Goal: Task Accomplishment & Management: Manage account settings

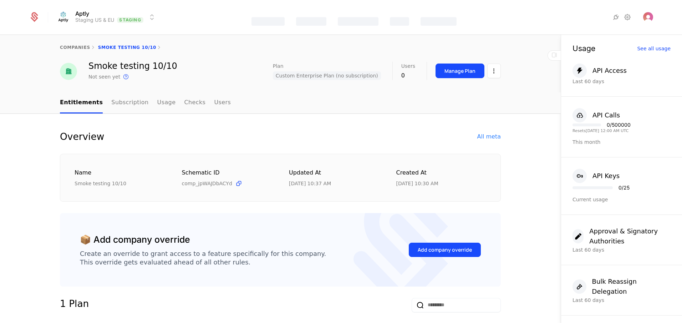
select select "**"
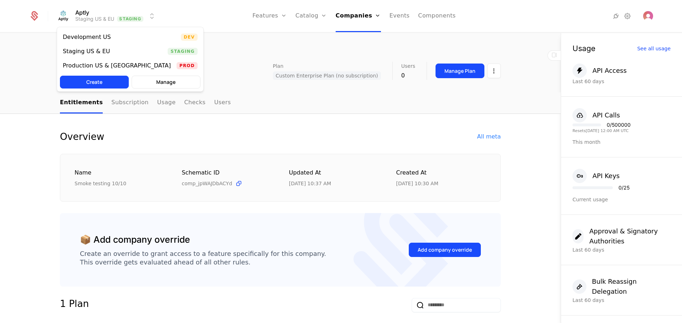
click at [122, 18] on html "Aptly Staging US & EU Staging Features Features Flags Catalog Plans Add Ons Cre…" at bounding box center [341, 161] width 682 height 323
click at [110, 39] on div "Development US" at bounding box center [90, 37] width 54 height 7
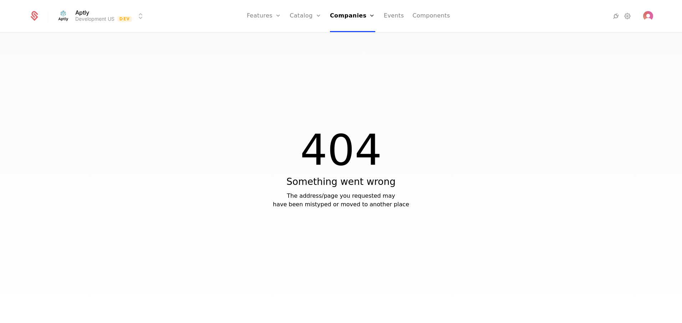
click at [368, 11] on link "Companies" at bounding box center [352, 16] width 45 height 32
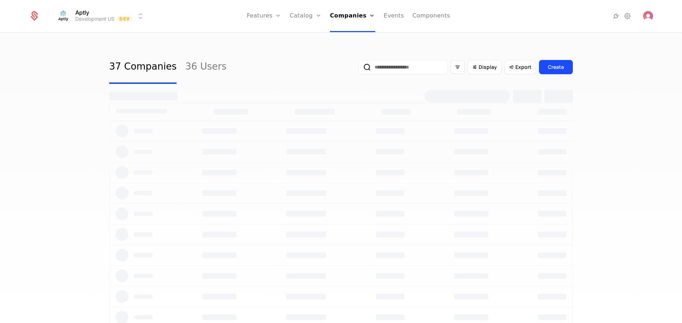
click at [242, 39] on div "37 Companies 36 Users Display Export Create" at bounding box center [341, 180] width 682 height 294
click at [266, 17] on link "Features" at bounding box center [264, 16] width 34 height 32
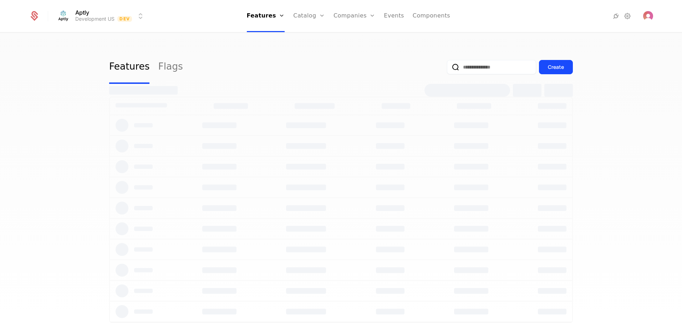
click at [273, 38] on link "Features" at bounding box center [271, 35] width 33 height 6
select select "**"
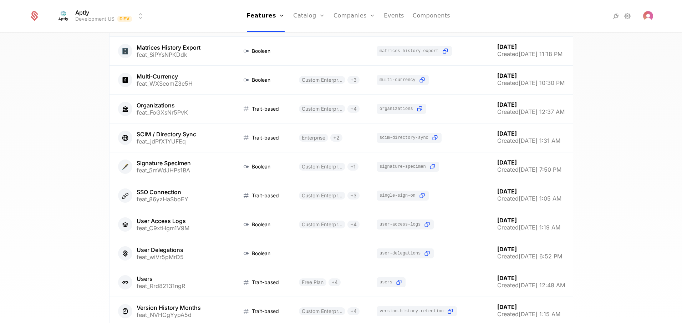
scroll to position [728, 0]
click at [204, 164] on link at bounding box center [172, 166] width 124 height 29
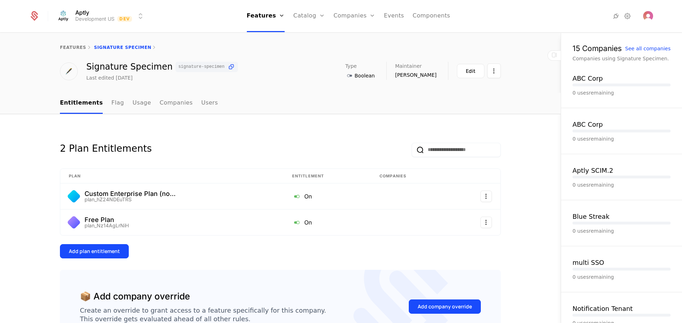
click at [111, 102] on link "Flag" at bounding box center [117, 103] width 12 height 21
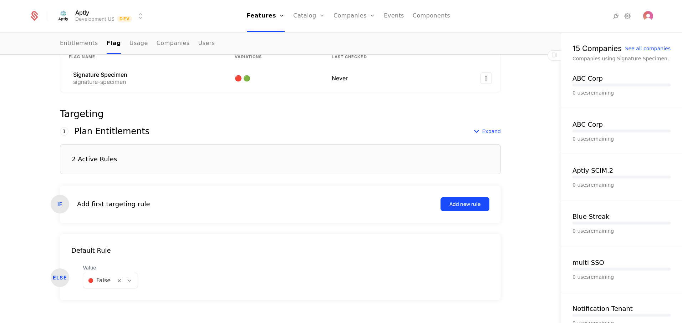
scroll to position [139, 0]
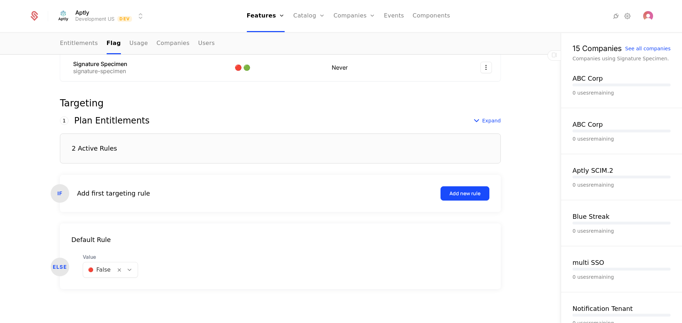
click at [119, 151] on div "2 Active Rules" at bounding box center [280, 148] width 441 height 30
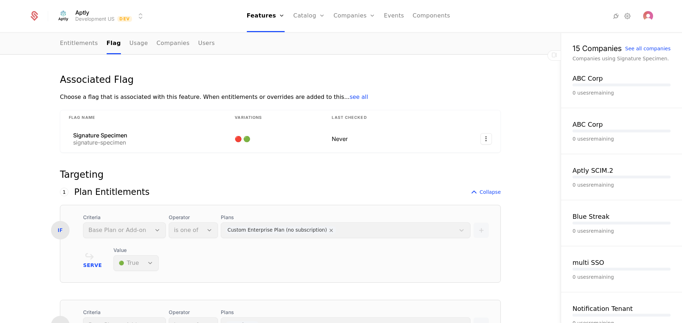
scroll to position [25, 0]
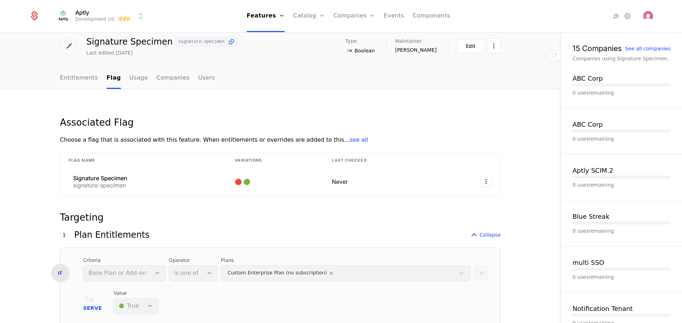
click at [486, 236] on span "Collapse" at bounding box center [490, 234] width 21 height 7
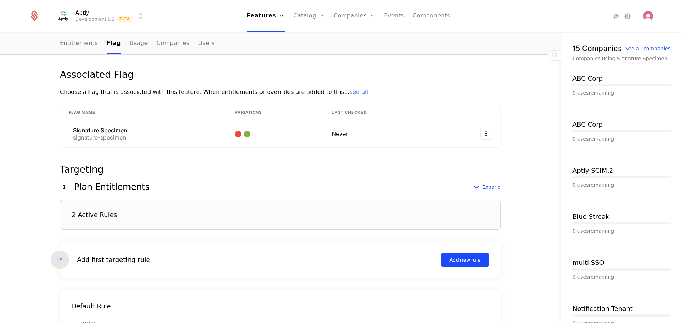
scroll to position [139, 0]
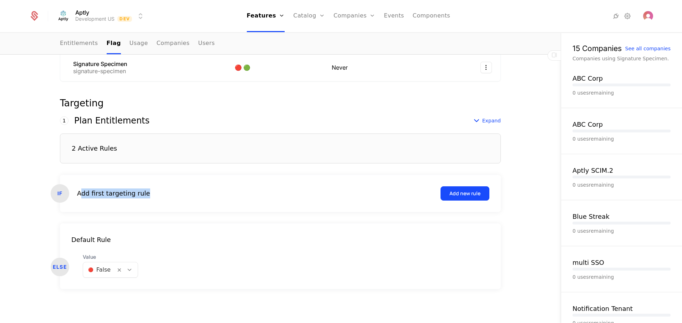
drag, startPoint x: 78, startPoint y: 193, endPoint x: 162, endPoint y: 193, distance: 84.2
click at [162, 193] on div "Add first targeting rule Add new rule" at bounding box center [283, 193] width 412 height 14
click at [211, 112] on div "Targeting 1 This number reflects this rule’s evaluation order. Schematic evalua…" at bounding box center [280, 202] width 441 height 208
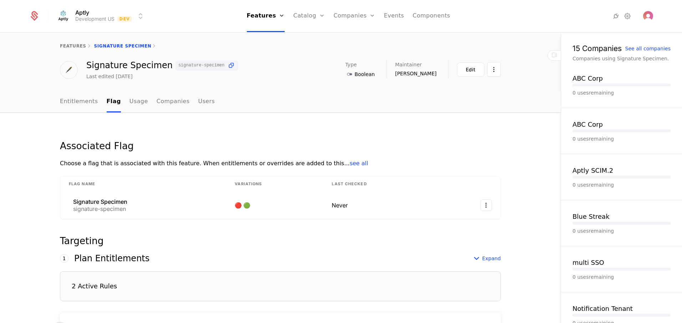
scroll to position [0, 0]
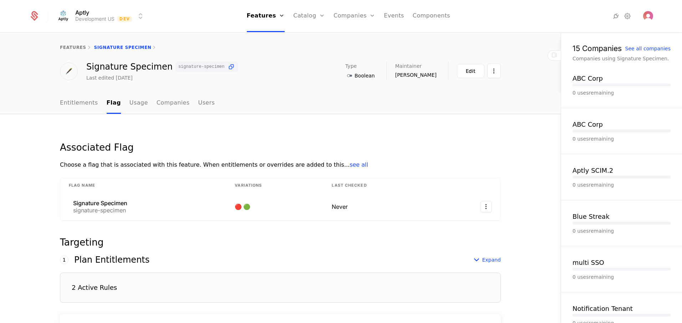
click at [75, 48] on link "features" at bounding box center [73, 47] width 26 height 5
click at [78, 98] on link "Entitlements" at bounding box center [79, 103] width 38 height 21
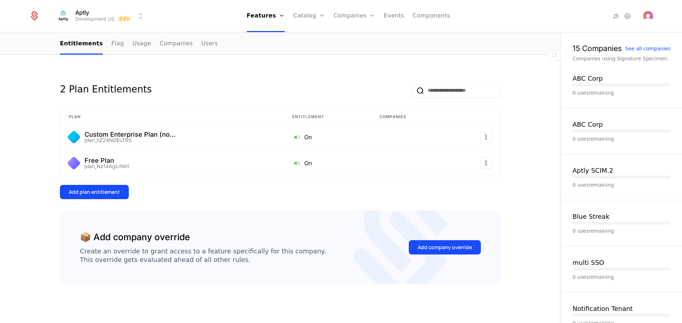
scroll to position [60, 0]
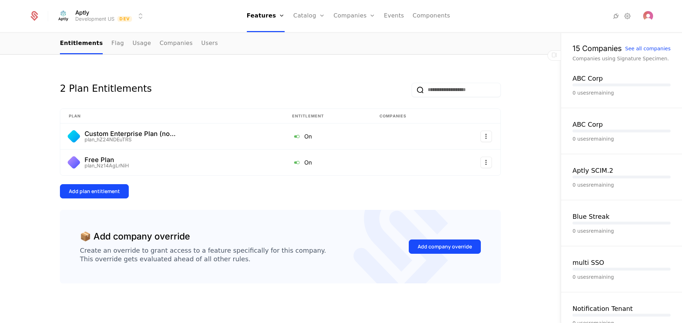
click at [111, 44] on link "Flag" at bounding box center [117, 43] width 12 height 21
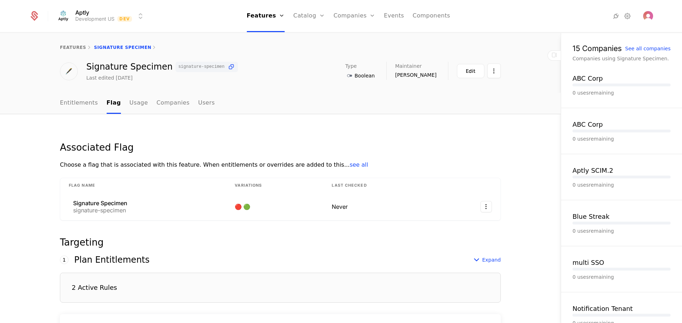
click at [468, 73] on div "Edit" at bounding box center [471, 70] width 10 height 7
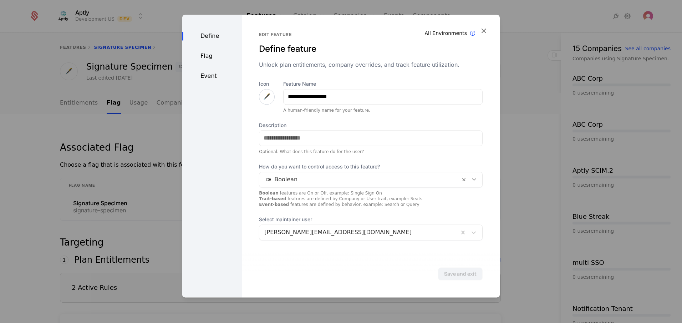
click at [217, 59] on div "Flag" at bounding box center [212, 56] width 60 height 9
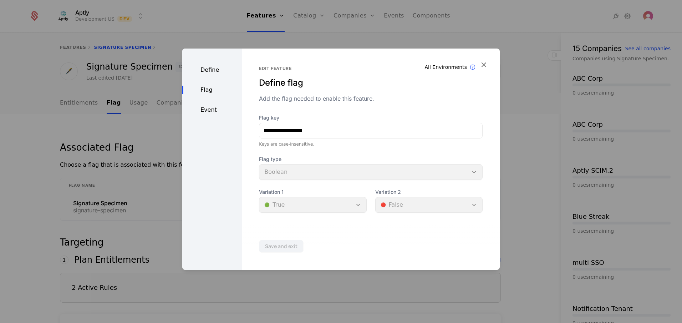
click at [485, 64] on icon "button" at bounding box center [483, 64] width 9 height 9
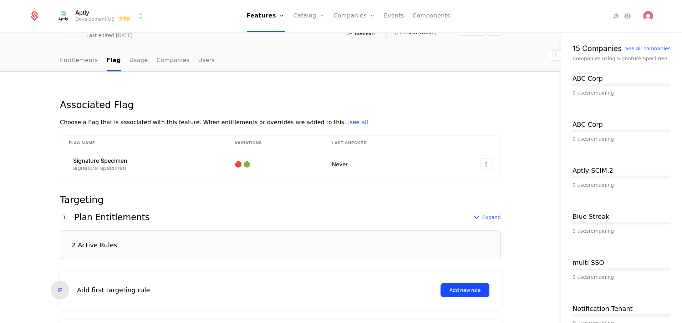
scroll to position [139, 0]
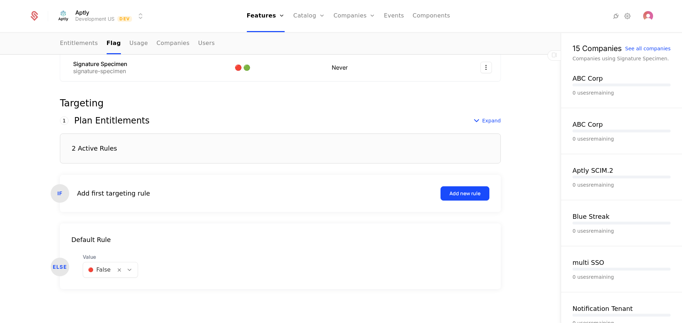
click at [127, 270] on icon at bounding box center [129, 269] width 6 height 6
click at [224, 269] on div "ELSE Value 🔴 False" at bounding box center [280, 265] width 441 height 24
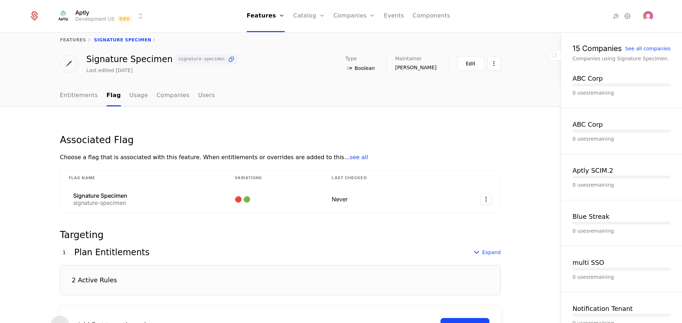
scroll to position [0, 0]
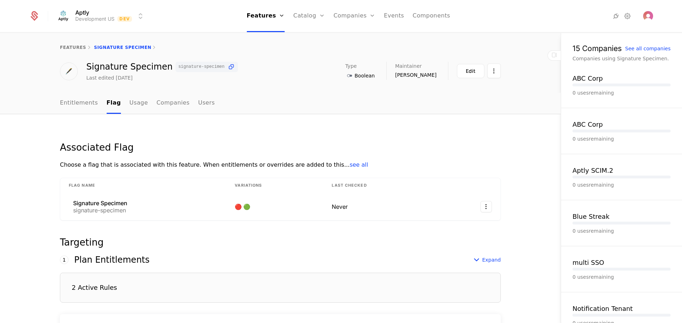
click at [277, 47] on link "Flags" at bounding box center [271, 47] width 33 height 6
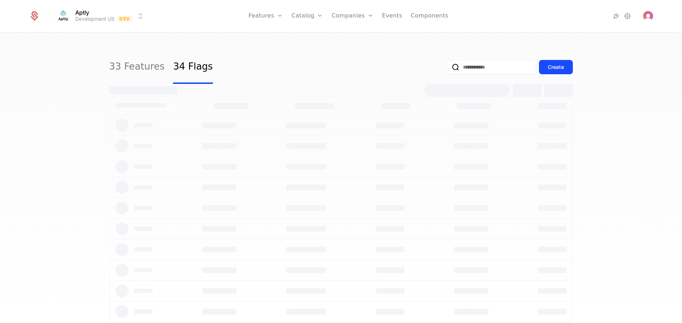
select select "**"
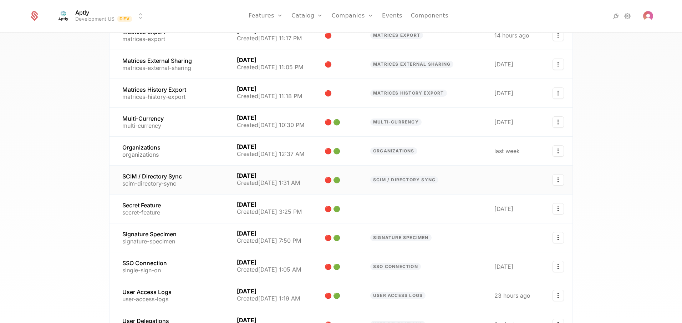
scroll to position [728, 0]
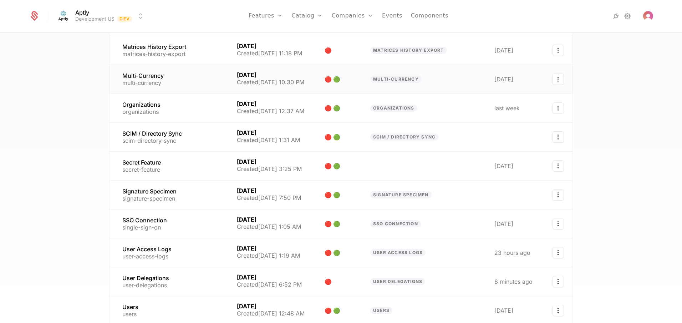
click at [184, 82] on link at bounding box center [169, 79] width 119 height 29
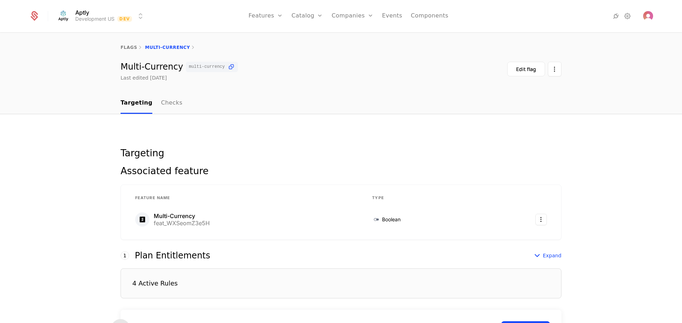
click at [168, 101] on link "Checks" at bounding box center [171, 103] width 21 height 21
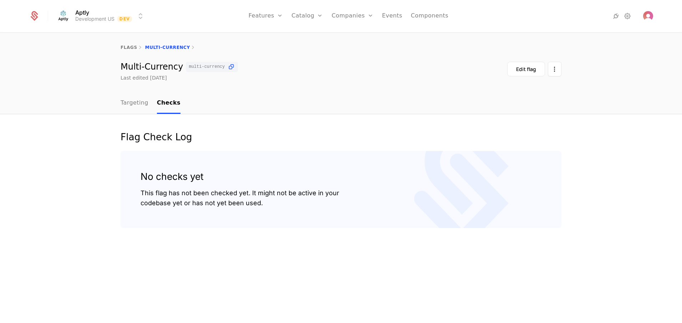
click at [521, 72] on div "Edit flag" at bounding box center [526, 69] width 20 height 7
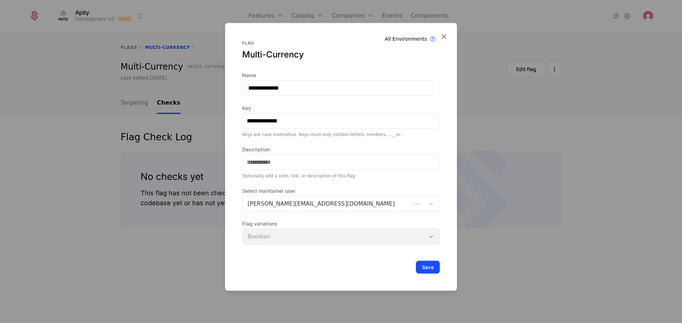
scroll to position [25, 0]
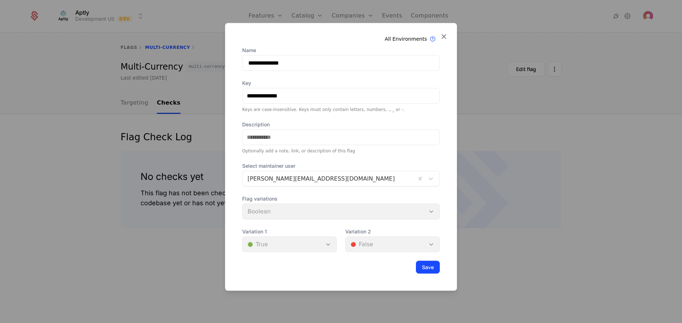
click at [442, 35] on icon at bounding box center [443, 35] width 9 height 9
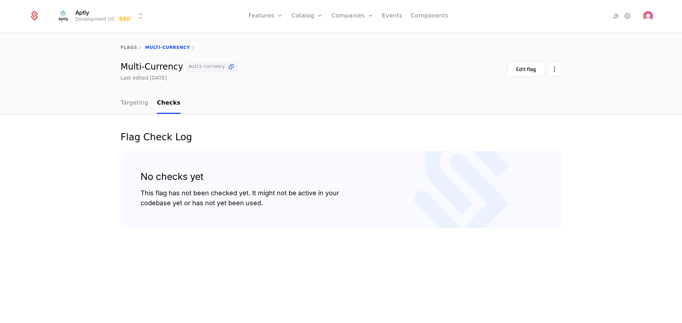
click at [128, 46] on link "flags" at bounding box center [129, 47] width 17 height 5
select select "**"
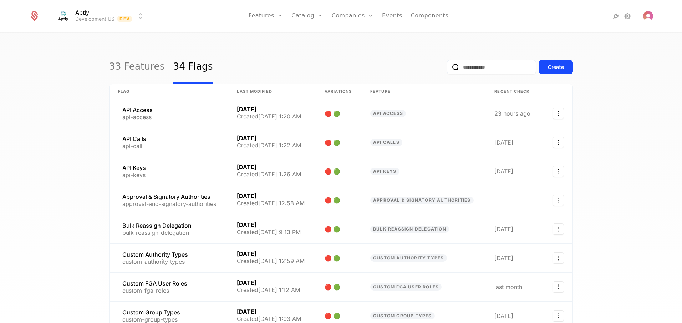
click at [311, 38] on link "Plans" at bounding box center [318, 35] width 37 height 6
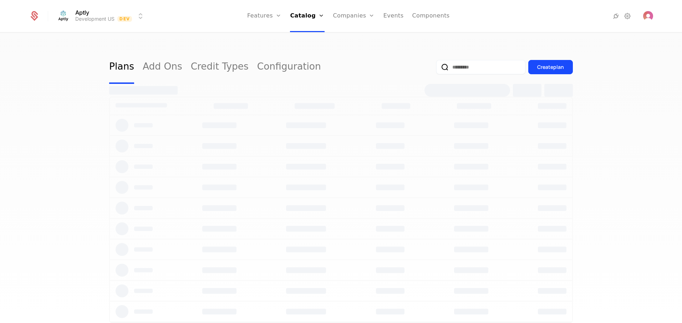
select select "**"
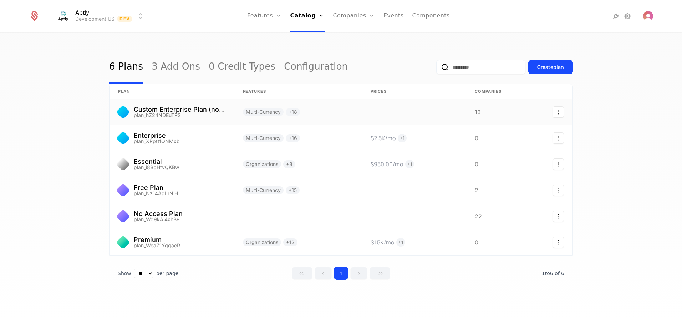
click at [205, 116] on link at bounding box center [172, 112] width 125 height 26
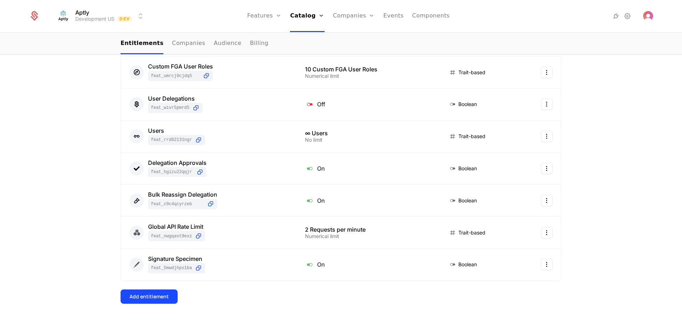
scroll to position [642, 0]
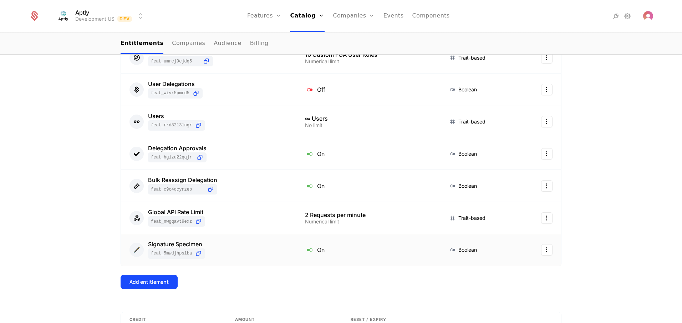
click at [244, 253] on div "🖋️ Signature Specimen feat_5mWdJHPs1BA" at bounding box center [208, 249] width 158 height 17
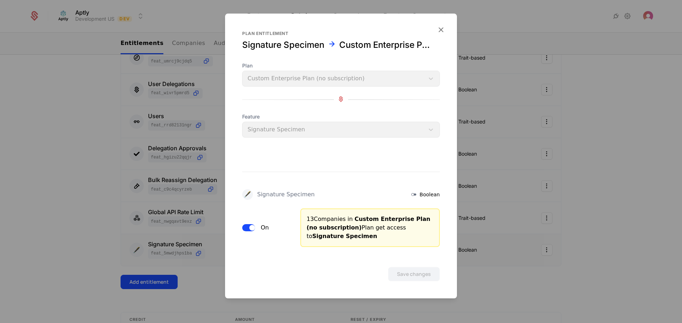
click at [443, 28] on icon "button" at bounding box center [440, 29] width 9 height 9
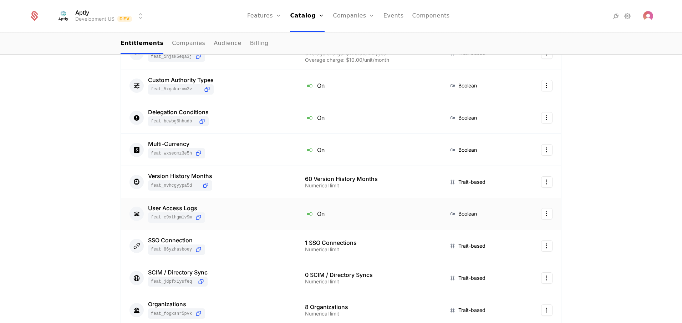
scroll to position [342, 0]
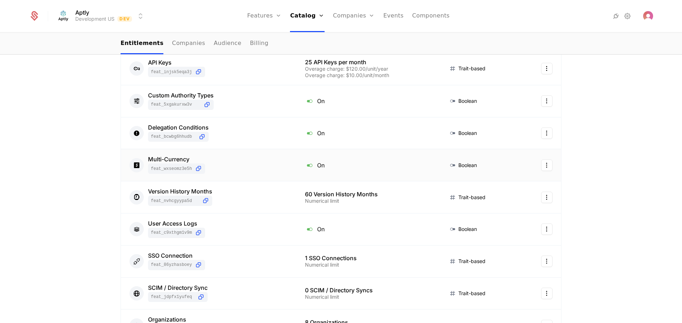
click at [234, 167] on div "Multi-Currency feat_WXSeomZ3e5H" at bounding box center [208, 164] width 158 height 17
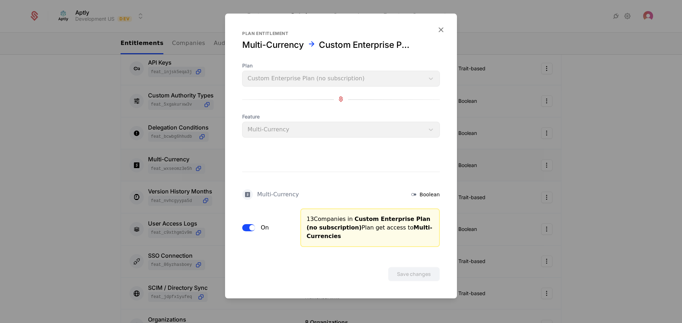
click at [442, 28] on icon "button" at bounding box center [440, 29] width 9 height 9
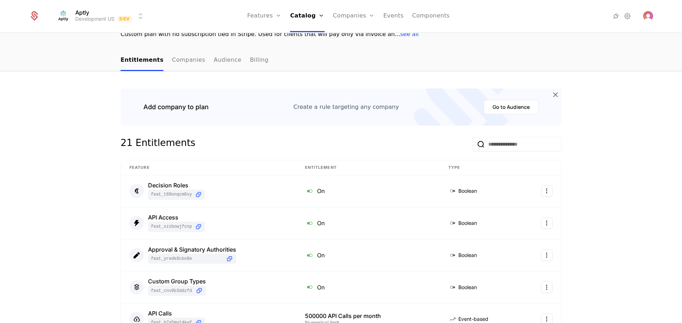
scroll to position [0, 0]
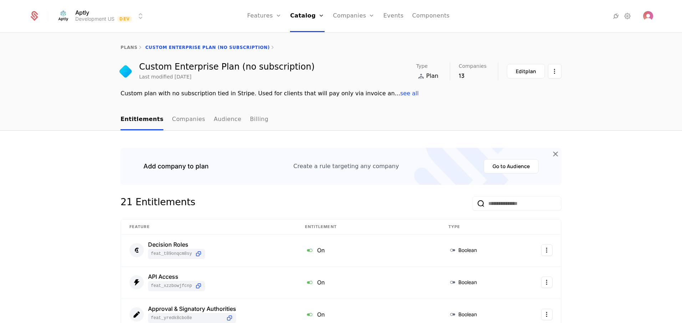
click at [112, 16] on html "Aptly Development US Dev Features Features Flags Catalog Plans Add Ons Credits …" at bounding box center [341, 161] width 682 height 323
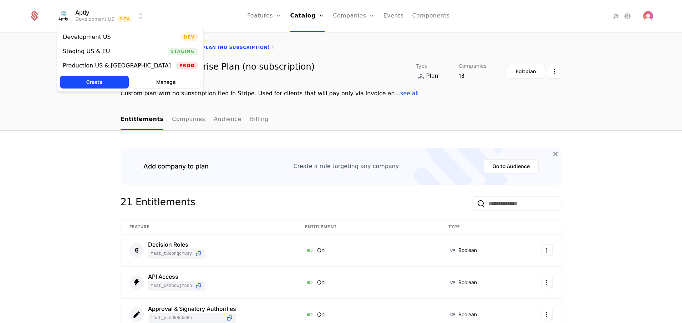
click at [108, 51] on div "Staging US & EU" at bounding box center [89, 51] width 53 height 7
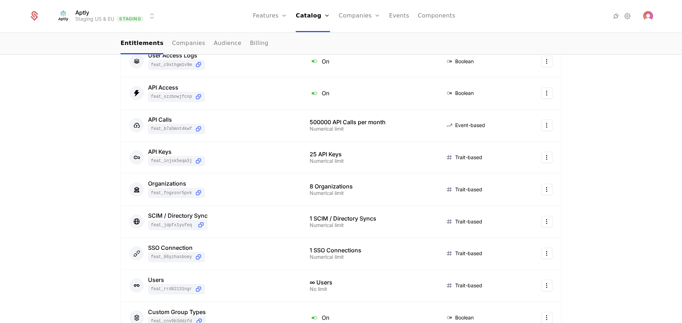
scroll to position [214, 0]
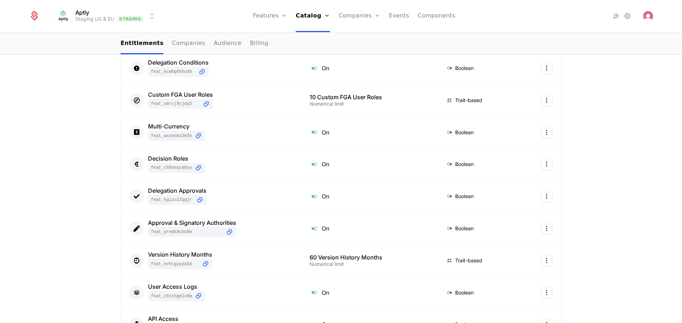
click at [278, 38] on link "Features" at bounding box center [277, 35] width 33 height 6
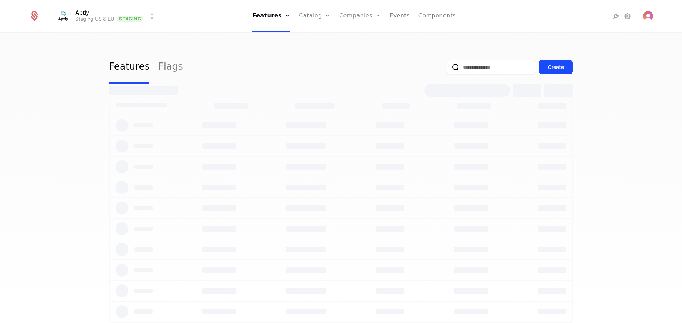
select select "**"
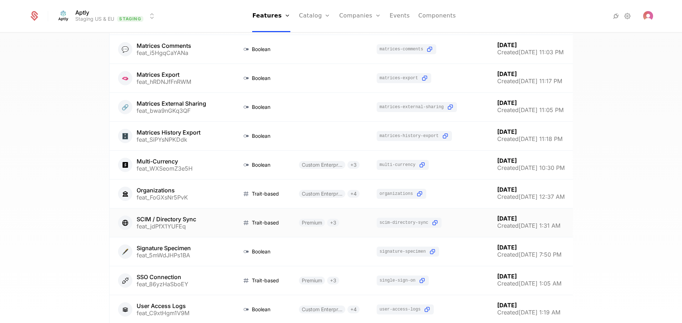
scroll to position [728, 0]
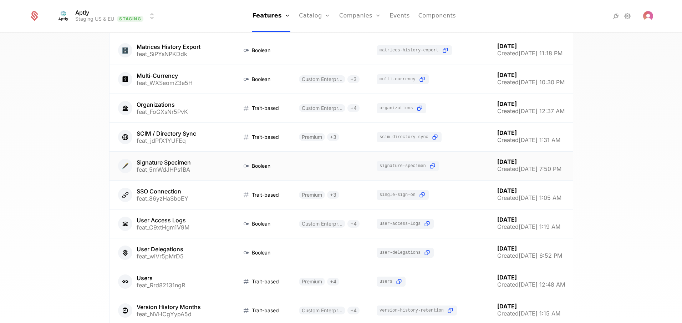
click at [209, 172] on link at bounding box center [172, 166] width 124 height 29
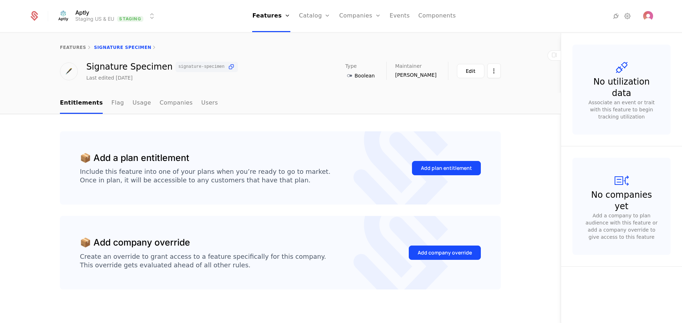
click at [111, 102] on link "Flag" at bounding box center [117, 103] width 12 height 21
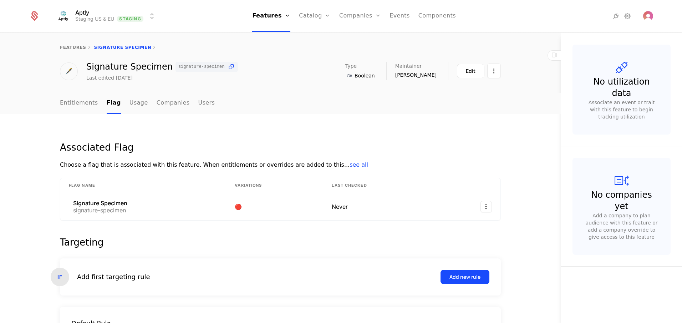
click at [128, 15] on html "Aptly Staging US & EU Staging Features Features Flags Catalog Plans Add Ons Cre…" at bounding box center [341, 161] width 682 height 323
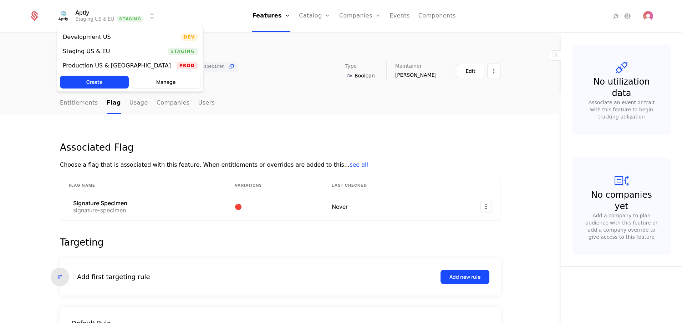
click at [109, 35] on div "Development US" at bounding box center [90, 37] width 54 height 7
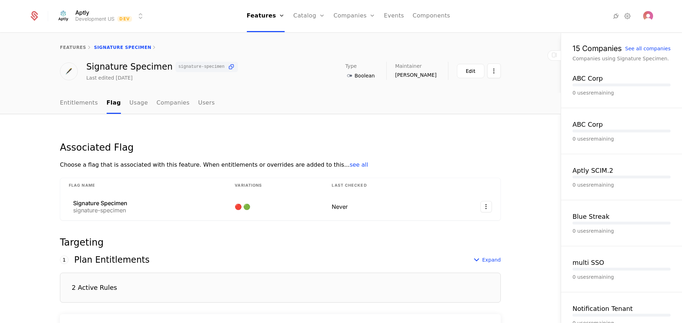
click at [475, 73] on button "Edit" at bounding box center [470, 71] width 27 height 14
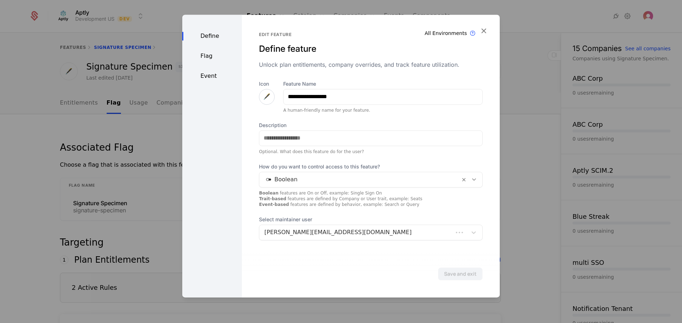
click at [218, 58] on div "Flag" at bounding box center [212, 56] width 60 height 9
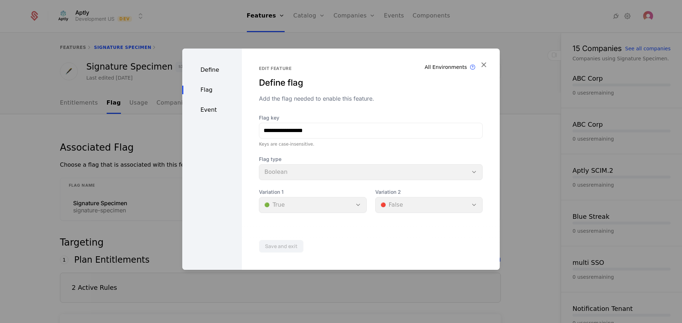
click at [347, 204] on div "Variation 1 🟢 True" at bounding box center [312, 200] width 107 height 24
click at [318, 174] on div "Flag type Boolean" at bounding box center [371, 168] width 224 height 24
click at [178, 162] on div at bounding box center [341, 161] width 682 height 323
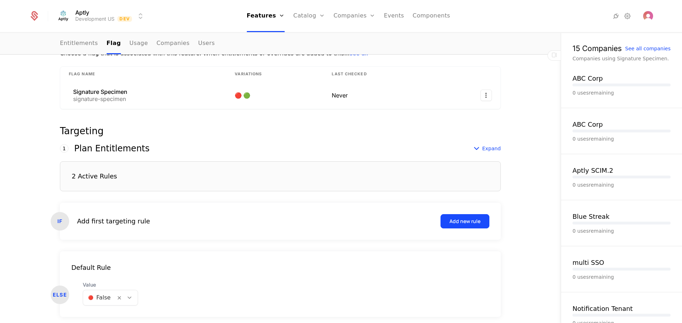
scroll to position [96, 0]
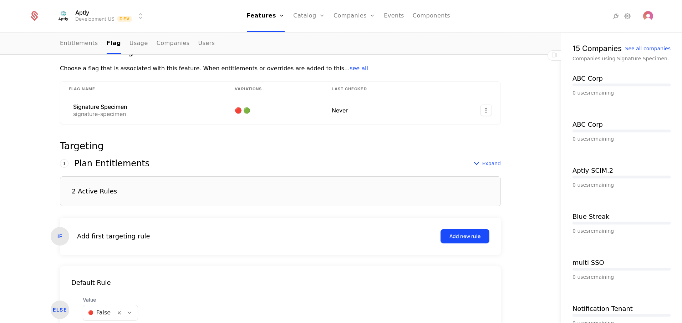
click at [218, 190] on div "2 Active Rules" at bounding box center [280, 191] width 441 height 30
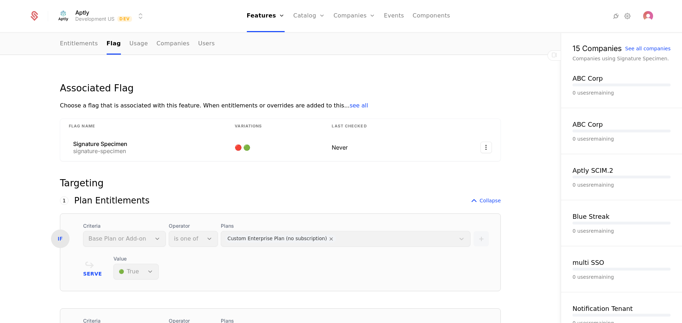
scroll to position [0, 0]
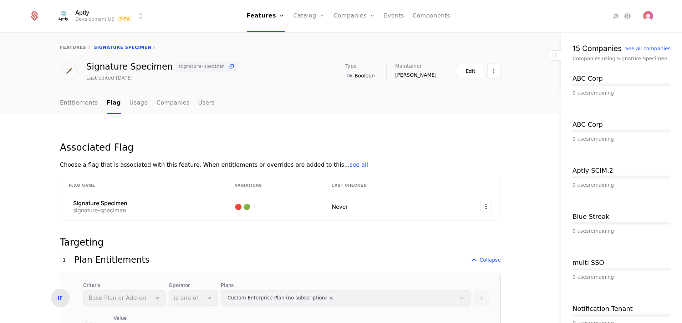
click at [82, 103] on link "Entitlements" at bounding box center [79, 103] width 38 height 21
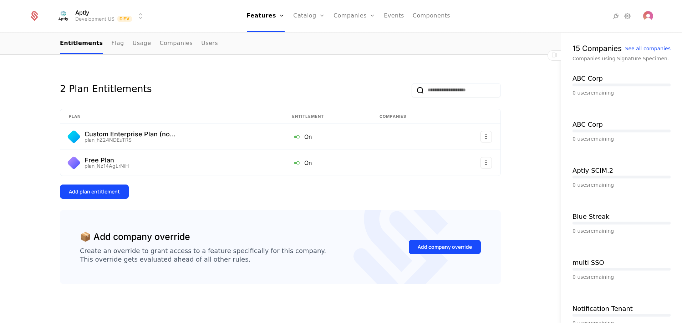
scroll to position [60, 0]
click at [484, 138] on html "Aptly Development US Dev Features Features Flags Catalog Plans Add Ons Credits …" at bounding box center [341, 161] width 682 height 323
click at [441, 175] on div "Edit" at bounding box center [436, 171] width 18 height 10
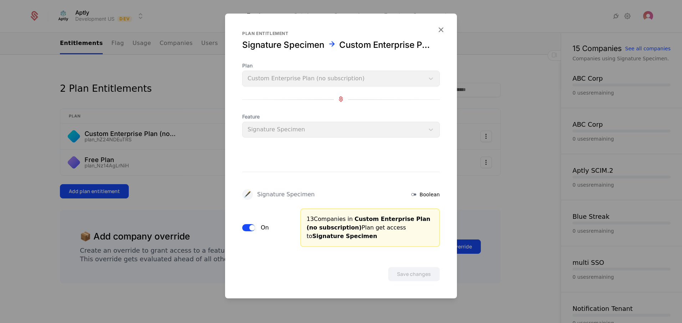
click at [442, 29] on icon "button" at bounding box center [440, 29] width 9 height 9
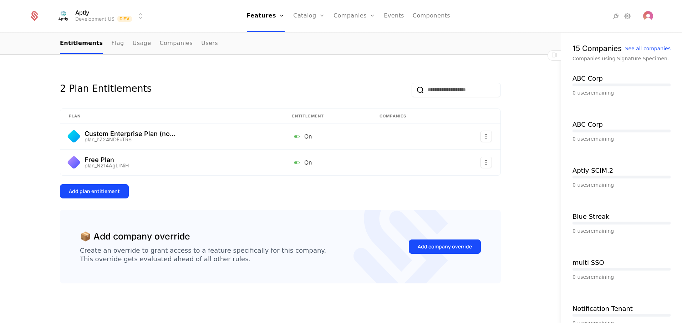
click at [370, 61] on div "2 Plan Entitlements Plan Entitlement Companies Custom Enterprise Plan (no subsc…" at bounding box center [280, 188] width 561 height 269
click at [112, 44] on link "Flag" at bounding box center [117, 43] width 12 height 21
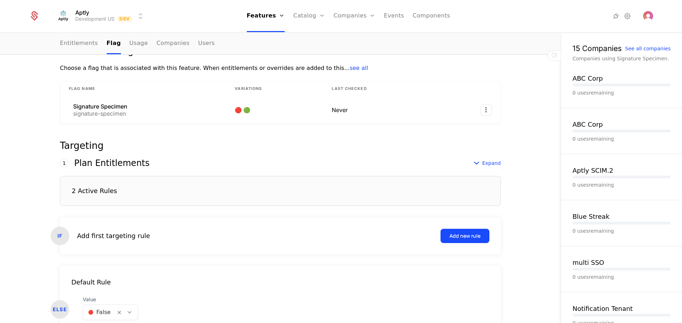
scroll to position [139, 0]
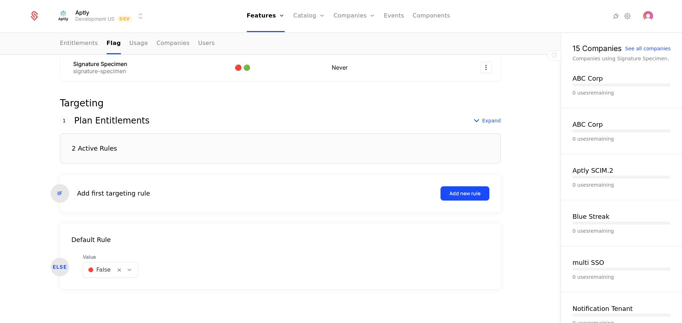
click at [110, 142] on div "2 Active Rules" at bounding box center [280, 148] width 441 height 30
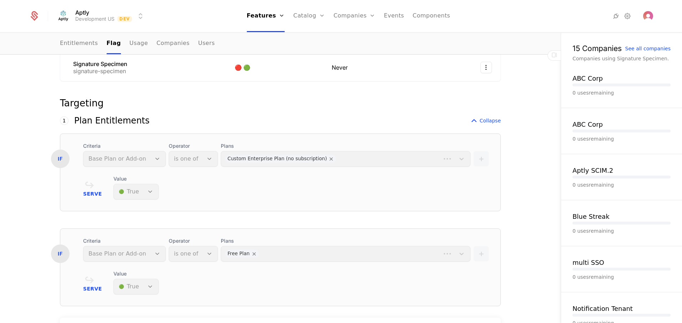
click at [141, 192] on div "Value 🟢 True" at bounding box center [135, 187] width 45 height 24
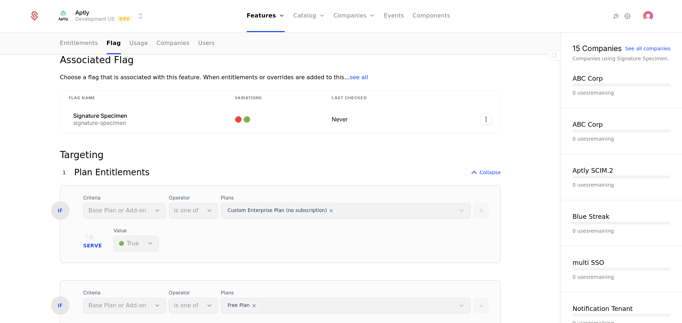
scroll to position [0, 0]
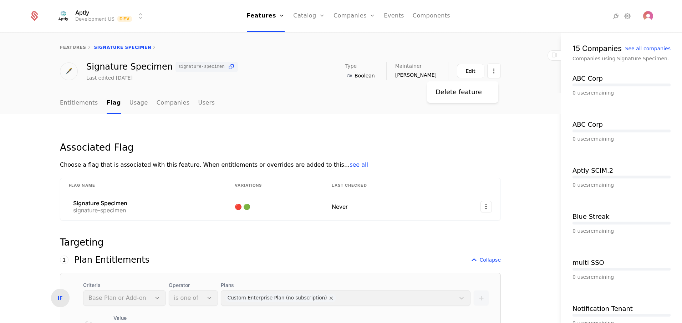
click at [487, 71] on html "Aptly Development US Dev Features Features Flags Catalog Plans Add Ons Credits …" at bounding box center [341, 161] width 682 height 323
click at [469, 70] on html "Aptly Development US Dev Features Features Flags Catalog Plans Add Ons Credits …" at bounding box center [341, 161] width 682 height 323
click at [469, 70] on div "Edit" at bounding box center [471, 70] width 10 height 7
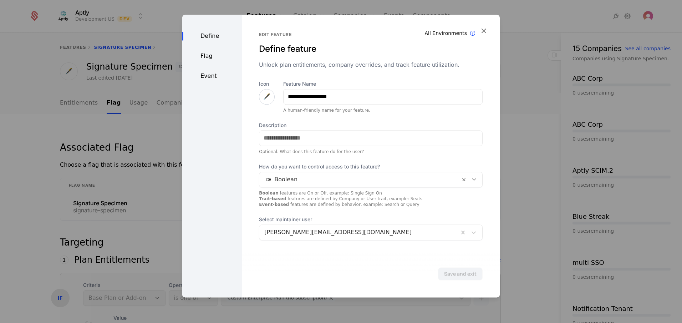
click at [210, 57] on div "Flag" at bounding box center [212, 56] width 60 height 9
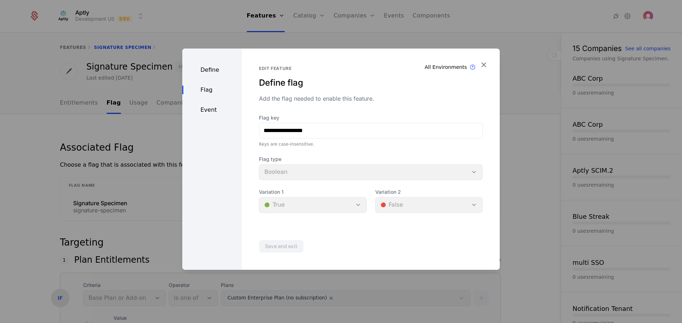
click at [480, 65] on icon "button" at bounding box center [483, 64] width 9 height 9
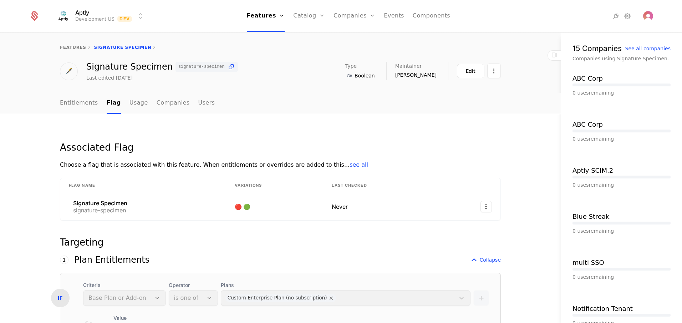
click at [492, 72] on html "Aptly Development US Dev Features Features Flags Catalog Plans Add Ons Credits …" at bounding box center [341, 161] width 682 height 323
click at [462, 165] on html "Aptly Development US Dev Features Features Flags Catalog Plans Add Ons Credits …" at bounding box center [341, 161] width 682 height 323
click at [73, 101] on link "Entitlements" at bounding box center [79, 103] width 38 height 21
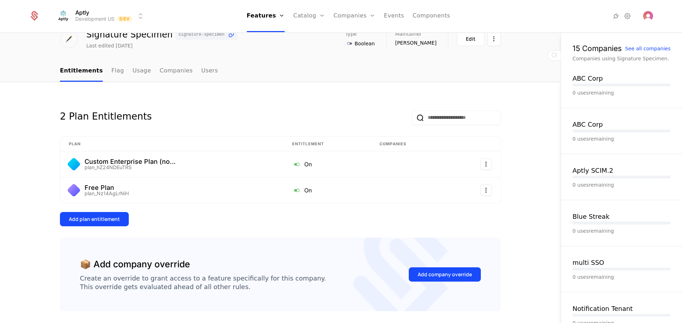
scroll to position [60, 0]
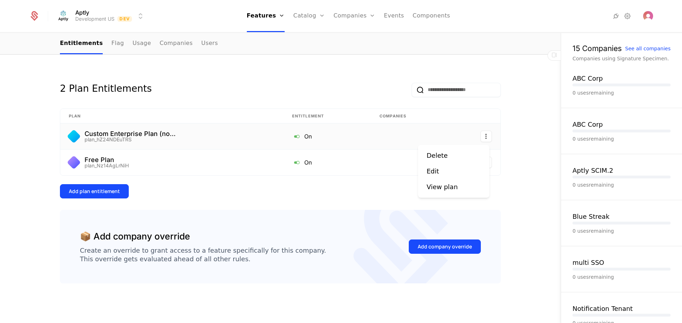
click at [487, 136] on html "Aptly Development US Dev Features Features Flags Catalog Plans Add Ons Credits …" at bounding box center [341, 161] width 682 height 323
click at [449, 157] on div "Delete" at bounding box center [440, 156] width 27 height 10
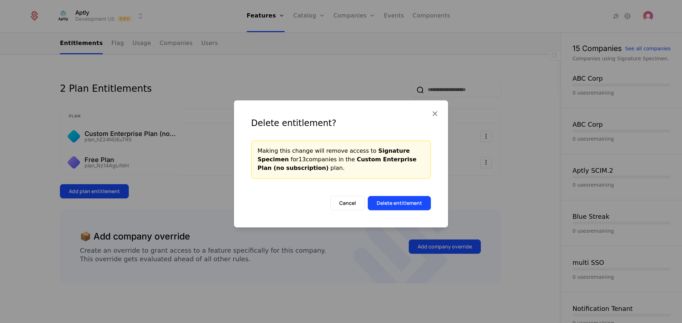
click at [402, 205] on button "Delete entitlement" at bounding box center [399, 203] width 63 height 14
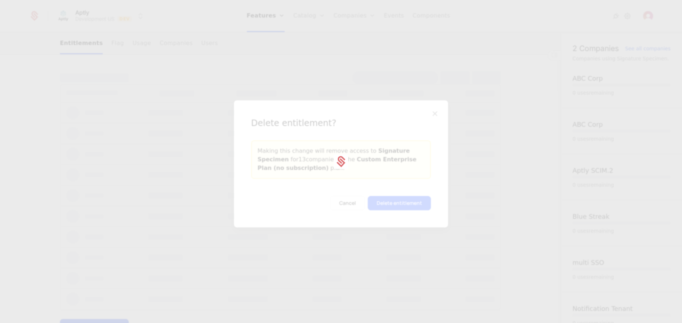
scroll to position [0, 0]
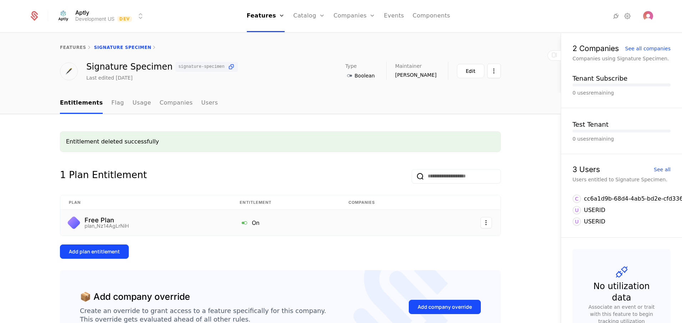
click at [483, 224] on html "Aptly Development US Dev Features Features Flags Catalog Plans Add Ons Credits …" at bounding box center [341, 161] width 682 height 323
click at [456, 245] on div "Delete" at bounding box center [454, 242] width 54 height 10
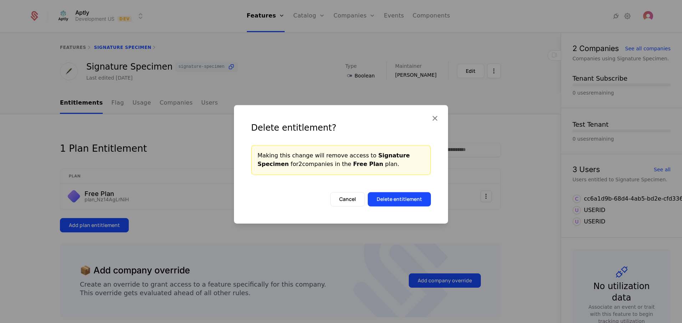
click at [406, 201] on button "Delete entitlement" at bounding box center [399, 199] width 63 height 14
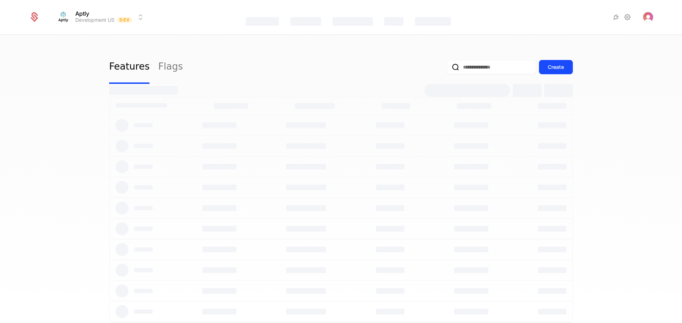
select select "**"
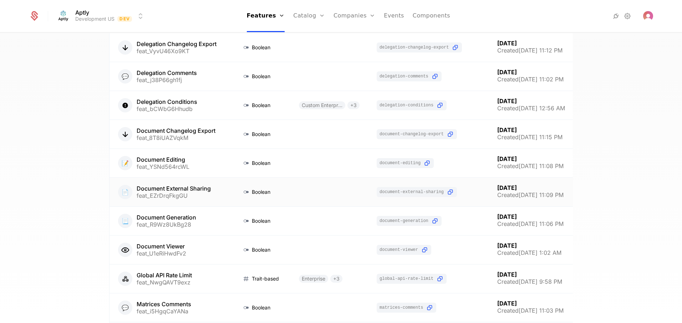
scroll to position [385, 0]
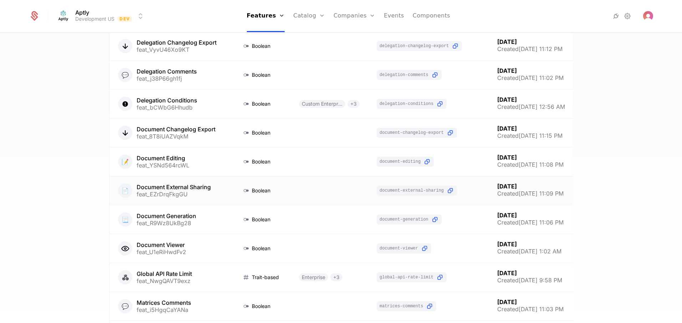
click at [203, 199] on link at bounding box center [172, 190] width 124 height 29
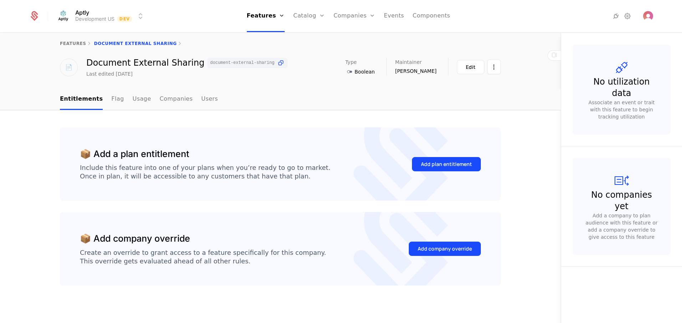
scroll to position [6, 0]
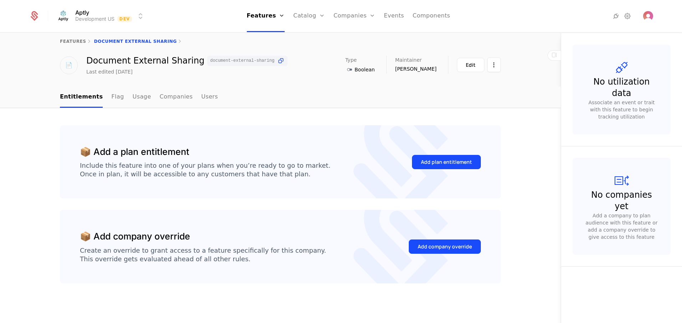
click at [70, 40] on link "features" at bounding box center [73, 41] width 26 height 5
select select "**"
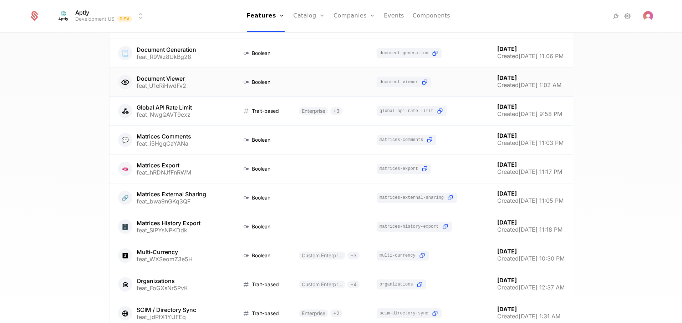
scroll to position [642, 0]
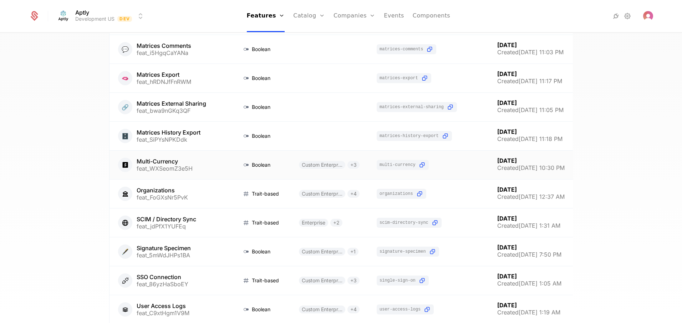
click at [206, 164] on link at bounding box center [172, 165] width 124 height 29
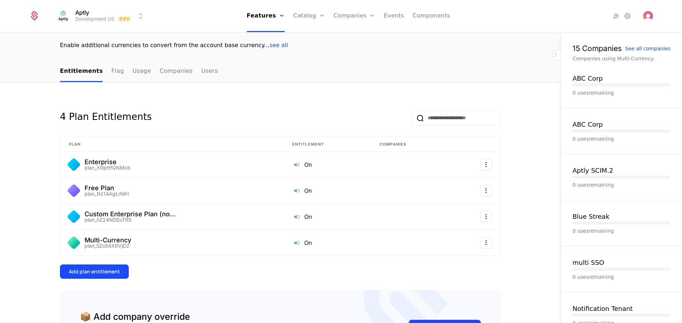
scroll to position [44, 0]
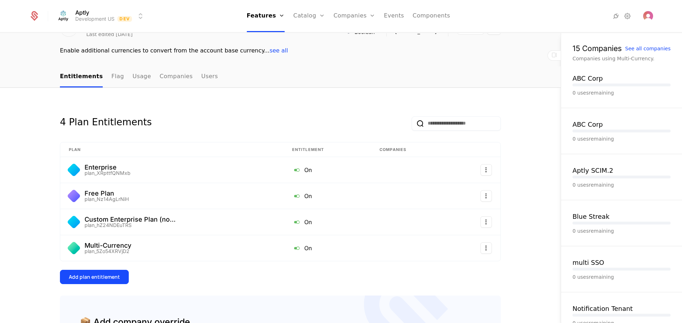
click at [111, 76] on link "Flag" at bounding box center [117, 76] width 12 height 21
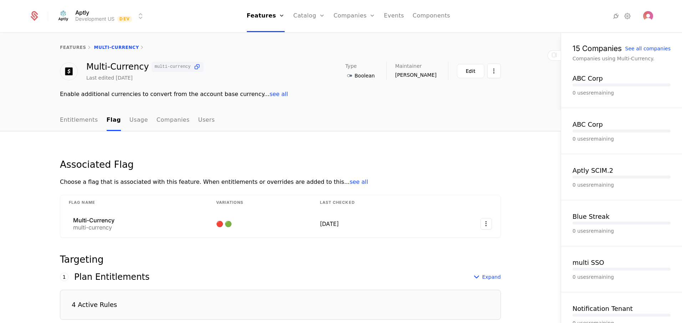
click at [466, 71] on div "Edit" at bounding box center [471, 70] width 10 height 7
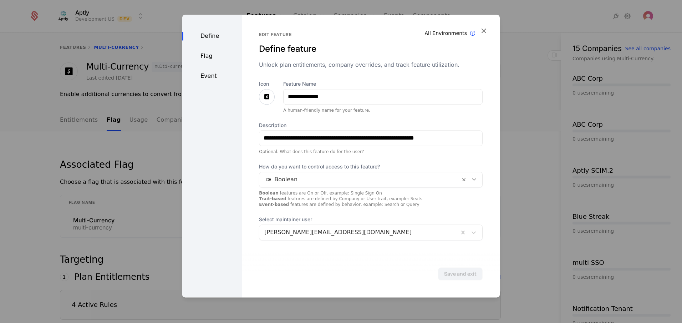
click at [208, 52] on div "Flag" at bounding box center [212, 56] width 60 height 9
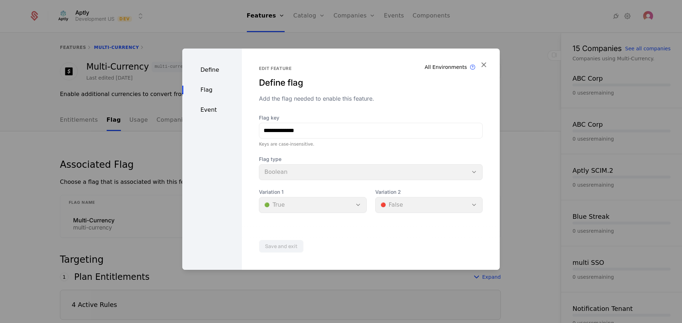
click at [209, 110] on div "Event" at bounding box center [212, 110] width 60 height 9
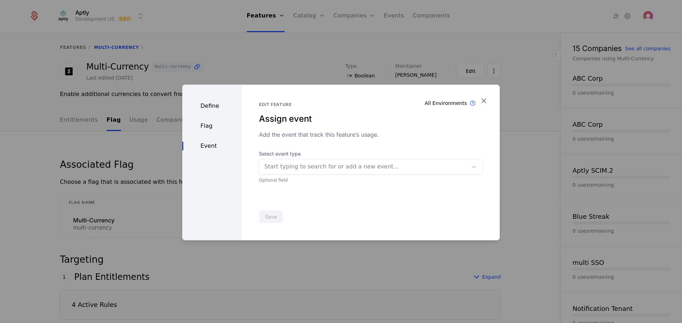
click at [484, 99] on icon "button" at bounding box center [483, 100] width 9 height 9
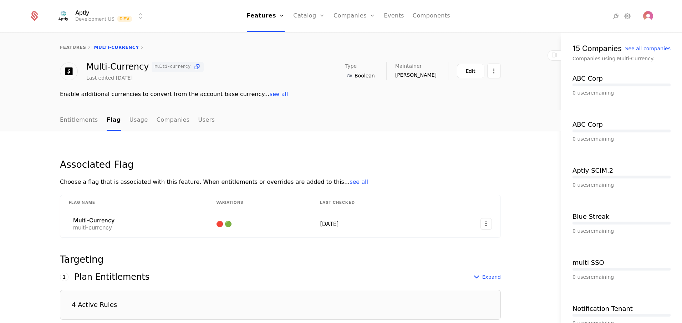
click at [100, 12] on html "Aptly Development US Dev Features Features Flags Catalog Plans Add Ons Credits …" at bounding box center [341, 161] width 682 height 323
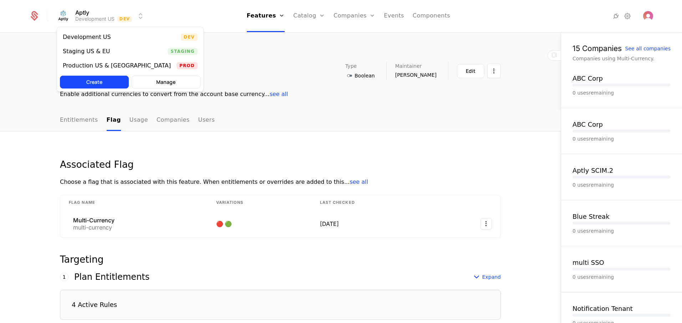
click at [103, 52] on div "Staging US & EU" at bounding box center [86, 52] width 47 height 6
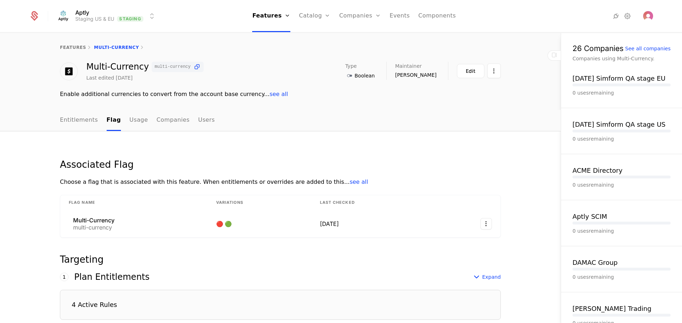
click at [72, 46] on link "features" at bounding box center [73, 47] width 26 height 5
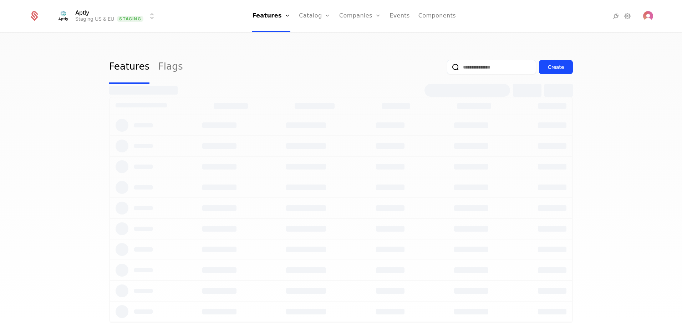
select select "**"
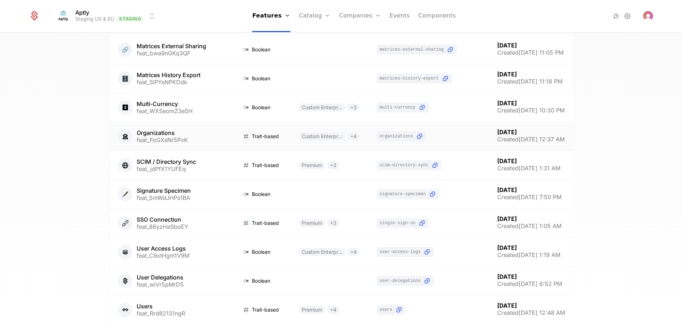
scroll to position [728, 0]
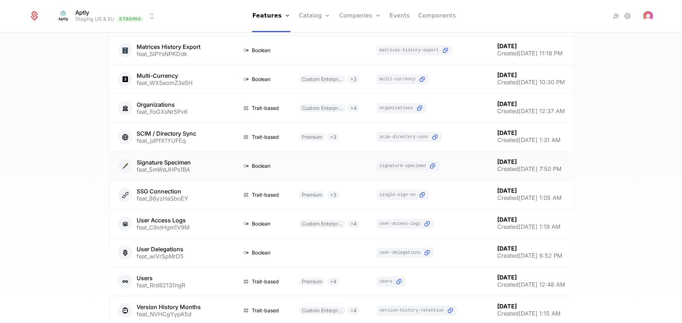
click at [206, 164] on link at bounding box center [172, 166] width 124 height 29
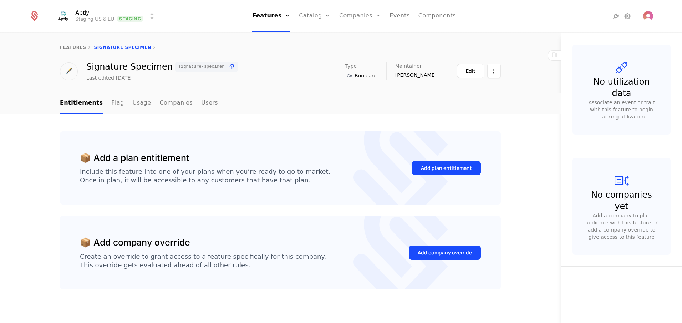
click at [112, 103] on link "Flag" at bounding box center [117, 103] width 12 height 21
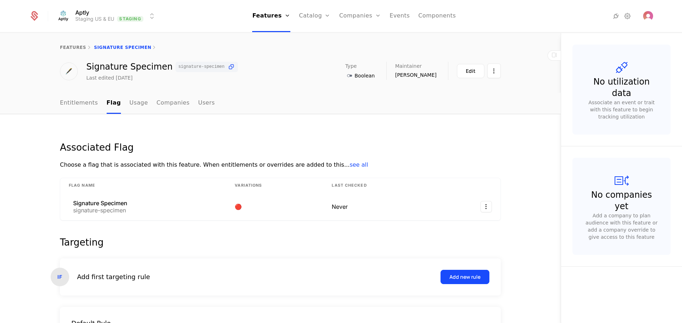
click at [466, 71] on div "Edit" at bounding box center [471, 70] width 10 height 7
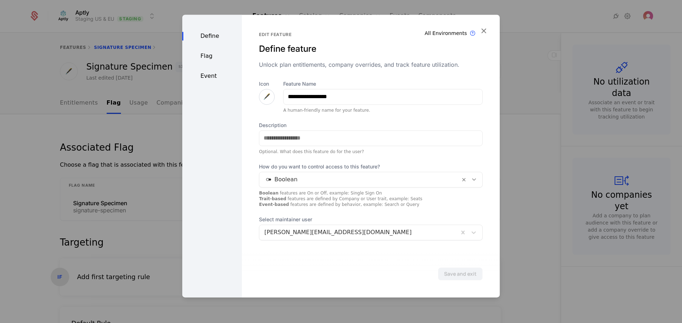
click at [200, 53] on div "Flag" at bounding box center [212, 56] width 60 height 9
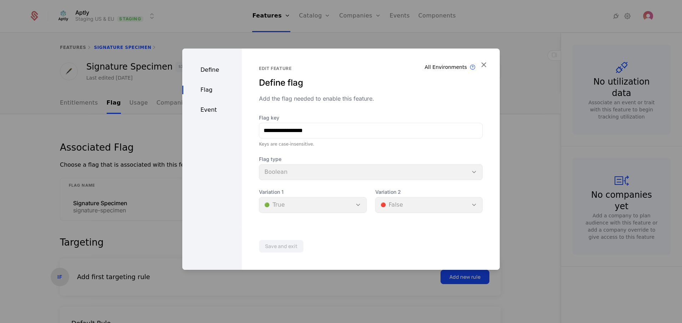
click at [482, 64] on icon "button" at bounding box center [483, 64] width 9 height 9
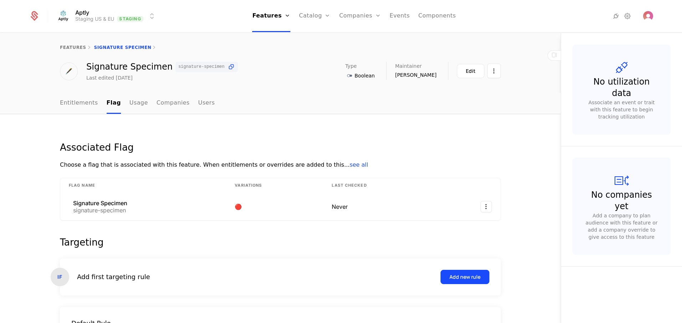
click at [90, 102] on link "Entitlements" at bounding box center [79, 103] width 38 height 21
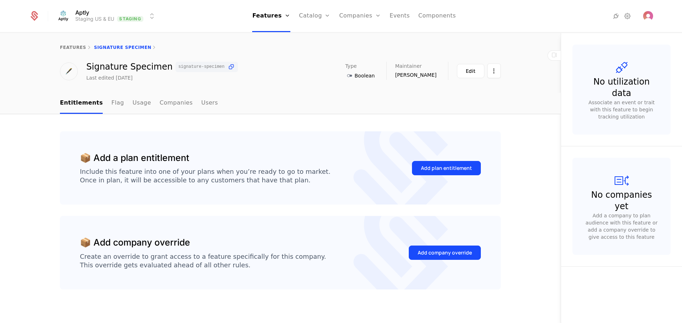
click at [74, 45] on link "features" at bounding box center [73, 47] width 26 height 5
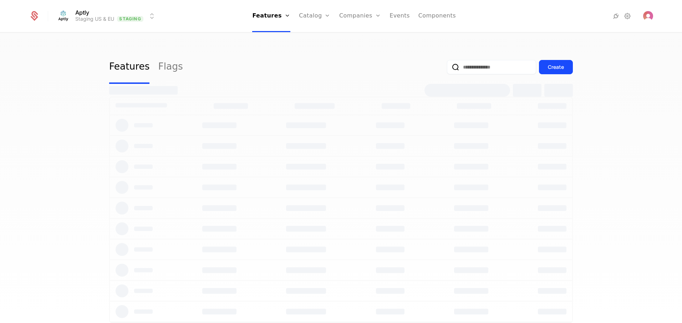
select select "**"
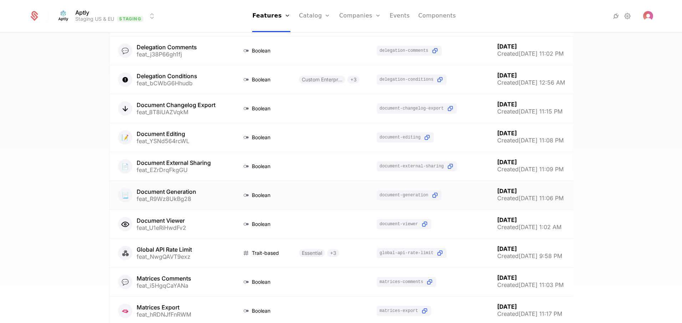
scroll to position [428, 0]
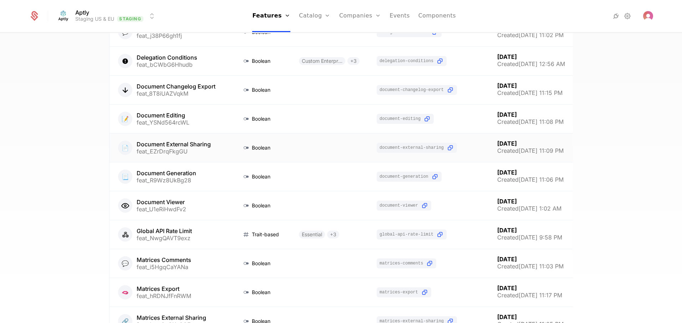
click at [204, 153] on link at bounding box center [172, 147] width 124 height 29
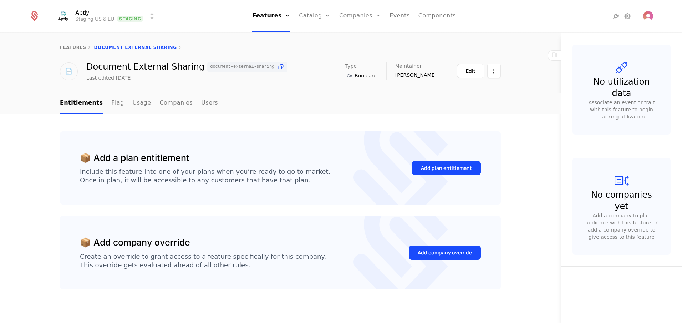
click at [66, 48] on link "features" at bounding box center [73, 47] width 26 height 5
select select "**"
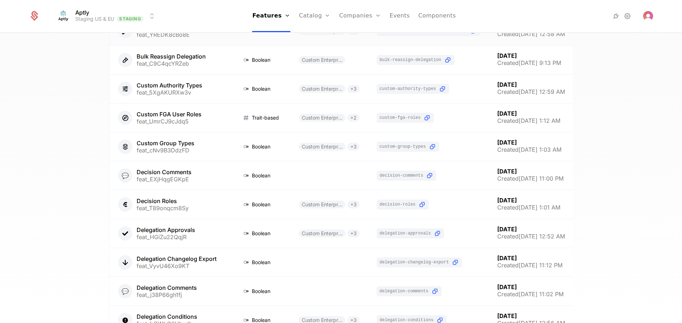
scroll to position [171, 0]
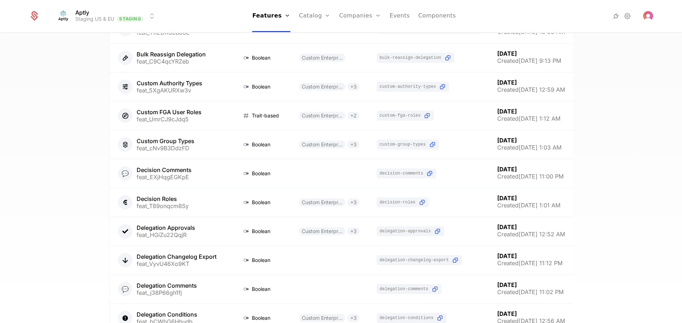
click at [317, 38] on link "Plans" at bounding box center [325, 35] width 37 height 6
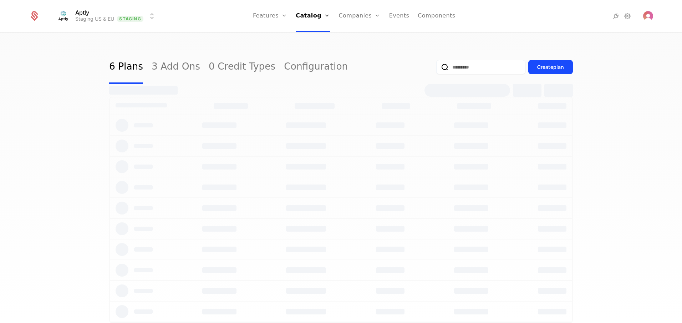
select select "**"
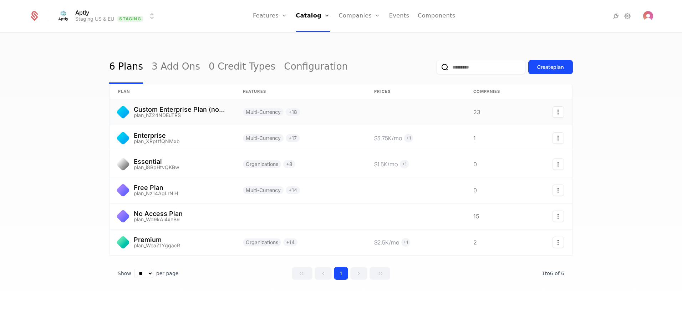
click at [215, 119] on link at bounding box center [172, 112] width 125 height 26
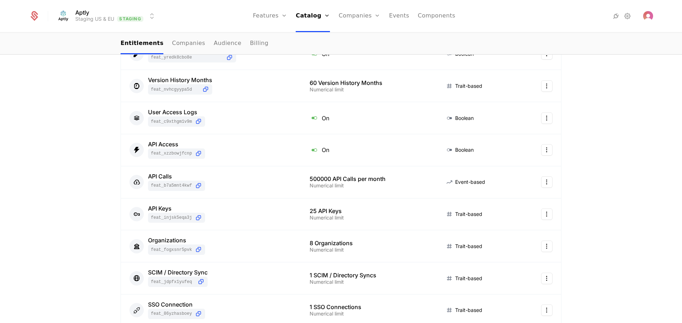
scroll to position [385, 0]
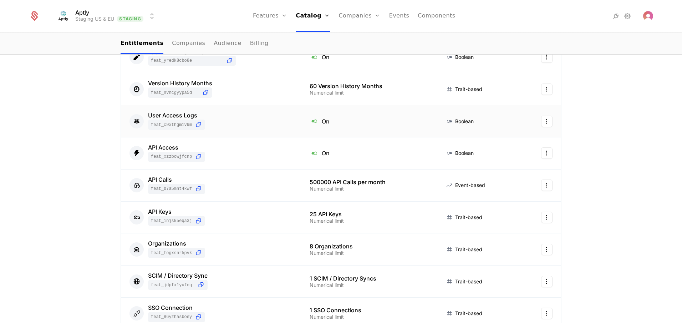
click at [181, 118] on div "User Access Logs" at bounding box center [176, 115] width 57 height 6
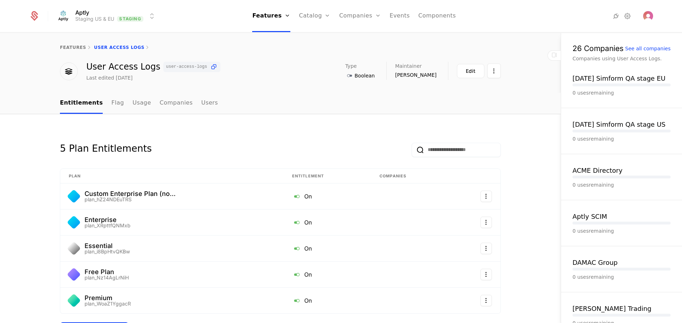
click at [111, 105] on link "Flag" at bounding box center [117, 103] width 12 height 21
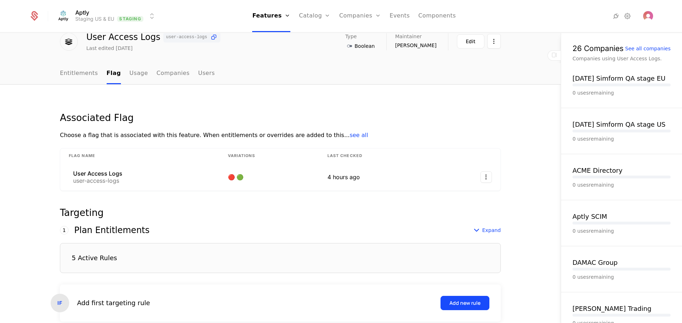
scroll to position [11, 0]
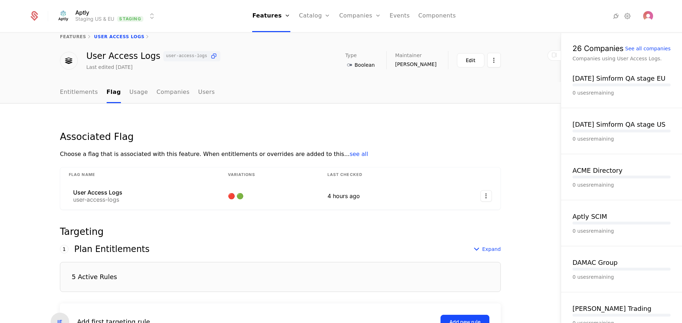
click at [124, 279] on div "5 Active Rules" at bounding box center [280, 277] width 441 height 30
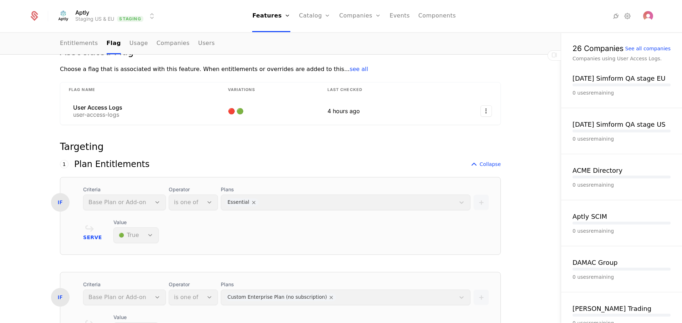
scroll to position [0, 0]
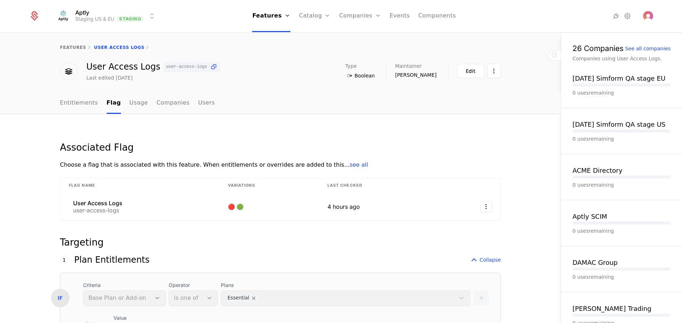
click at [77, 44] on div "features User Access Logs" at bounding box center [280, 47] width 561 height 29
click at [33, 67] on div "User Access Logs user-access-logs Last edited [DATE] Type Boolean Maintainer [P…" at bounding box center [280, 72] width 561 height 20
click at [68, 47] on link "features" at bounding box center [73, 47] width 26 height 5
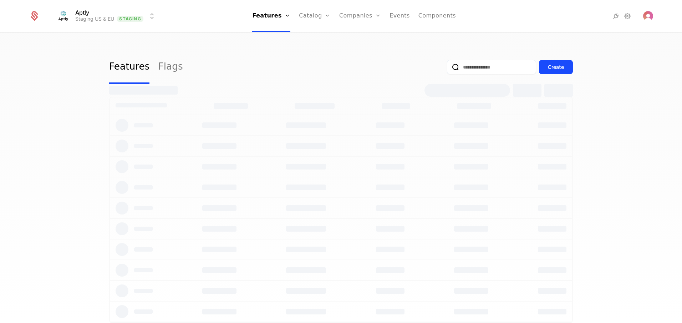
select select "**"
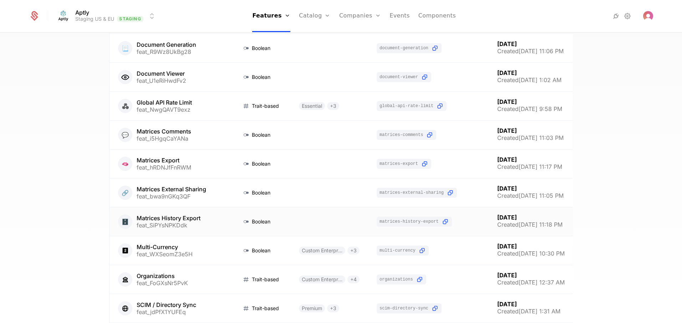
scroll to position [642, 0]
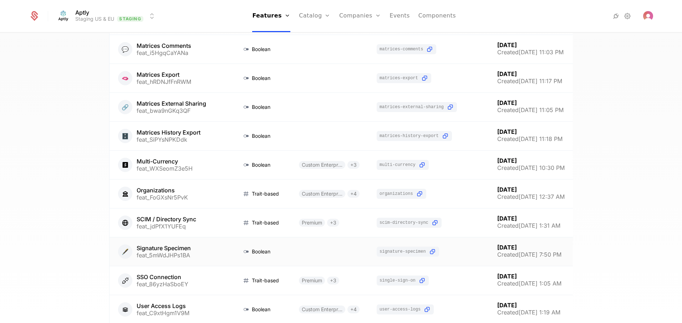
click at [192, 250] on link at bounding box center [172, 251] width 124 height 29
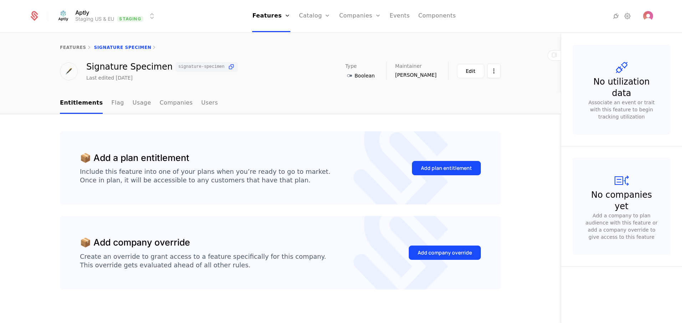
click at [111, 104] on link "Flag" at bounding box center [117, 103] width 12 height 21
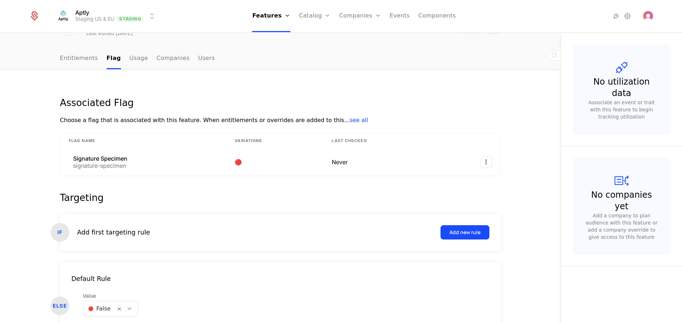
scroll to position [83, 0]
